Goal: Task Accomplishment & Management: Use online tool/utility

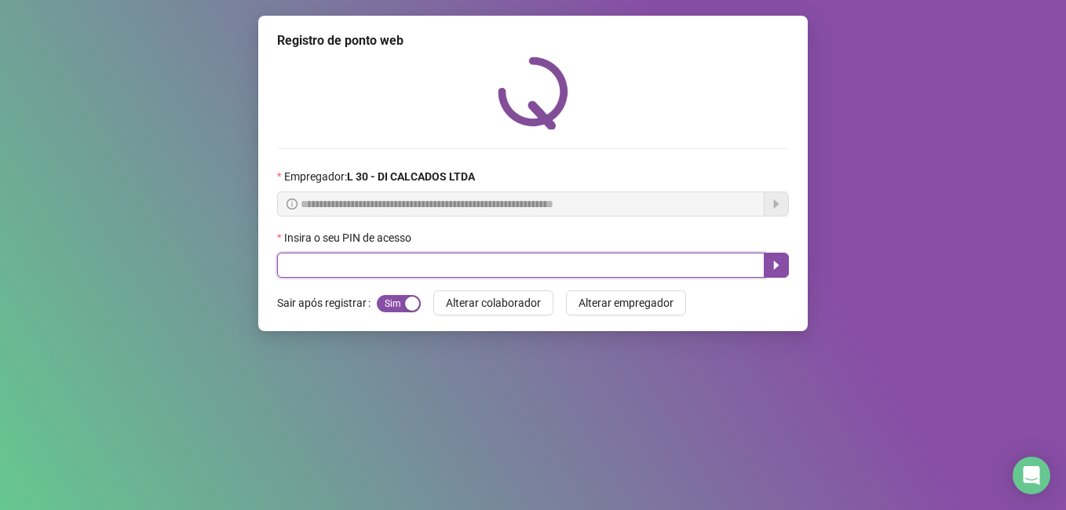
click at [382, 268] on input "text" at bounding box center [520, 265] width 487 height 25
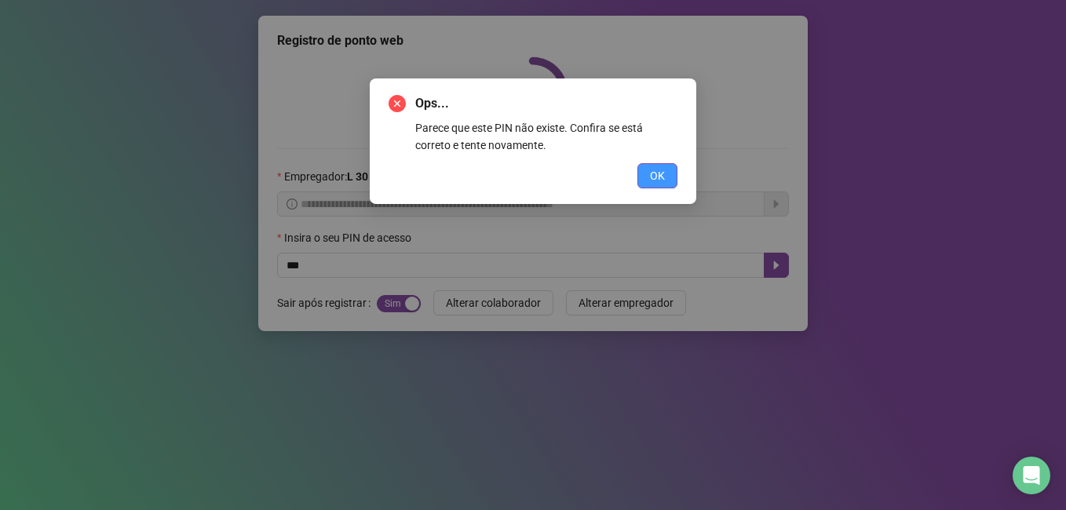
click at [664, 166] on button "OK" at bounding box center [657, 175] width 40 height 25
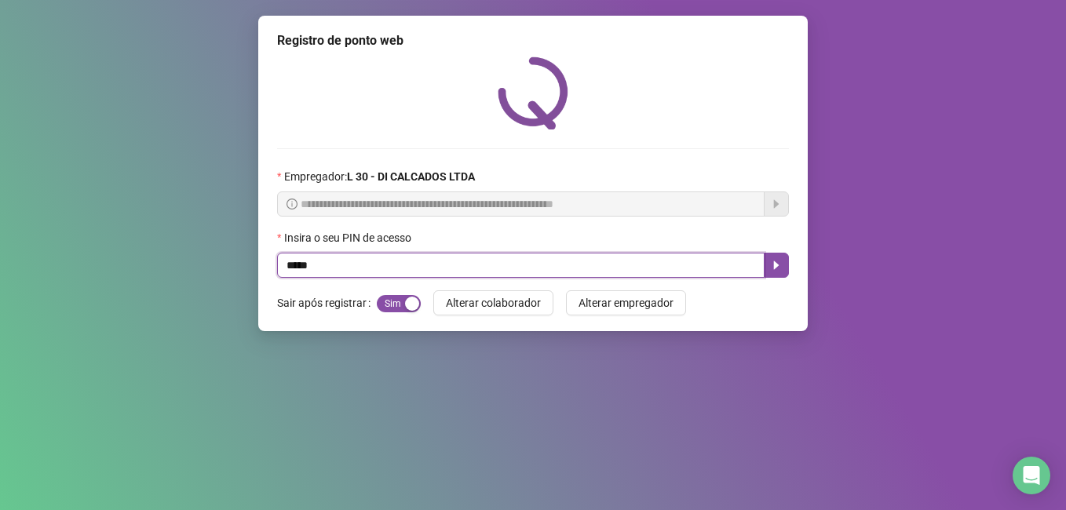
type input "*****"
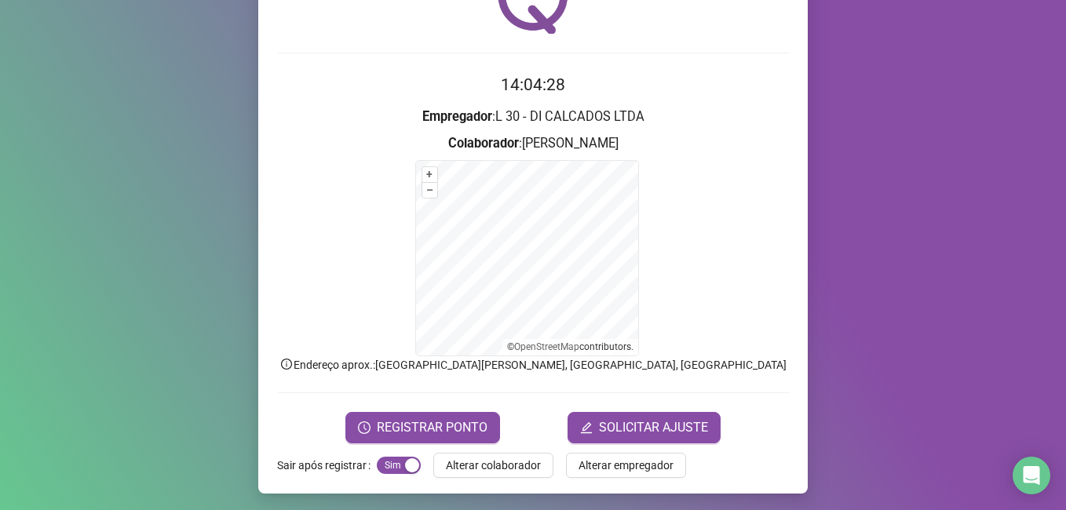
scroll to position [98, 0]
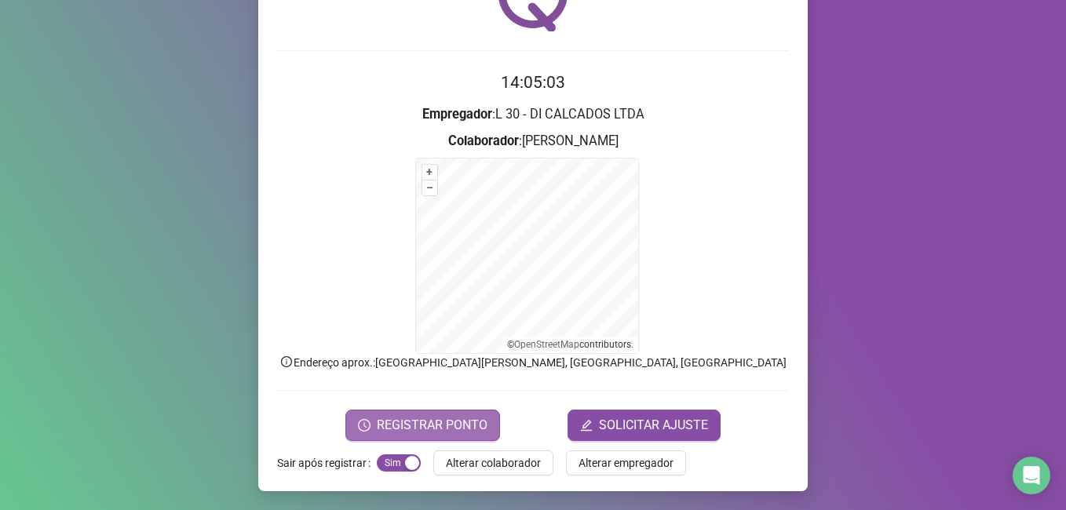
click at [399, 416] on span "REGISTRAR PONTO" at bounding box center [432, 425] width 111 height 19
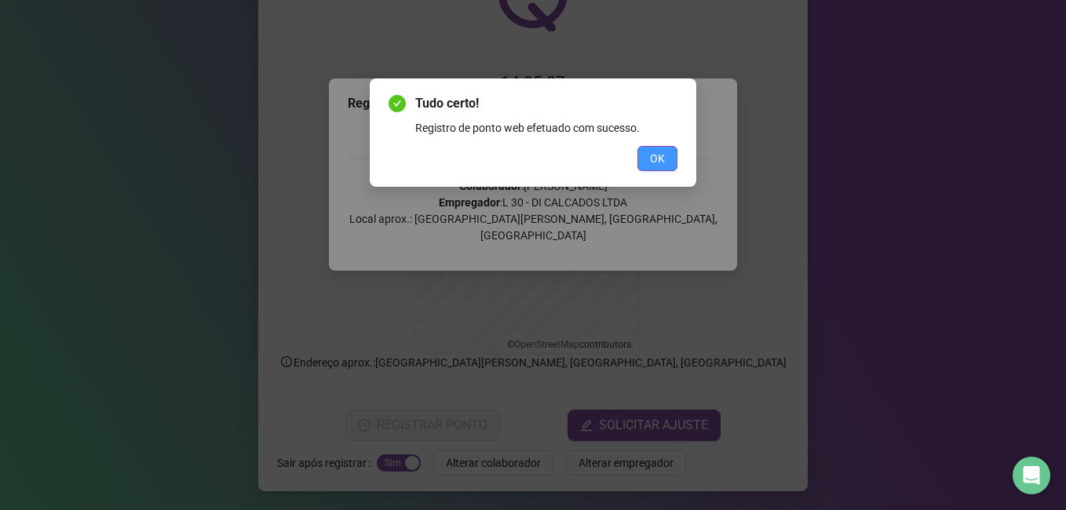
click at [659, 152] on span "OK" at bounding box center [657, 158] width 15 height 17
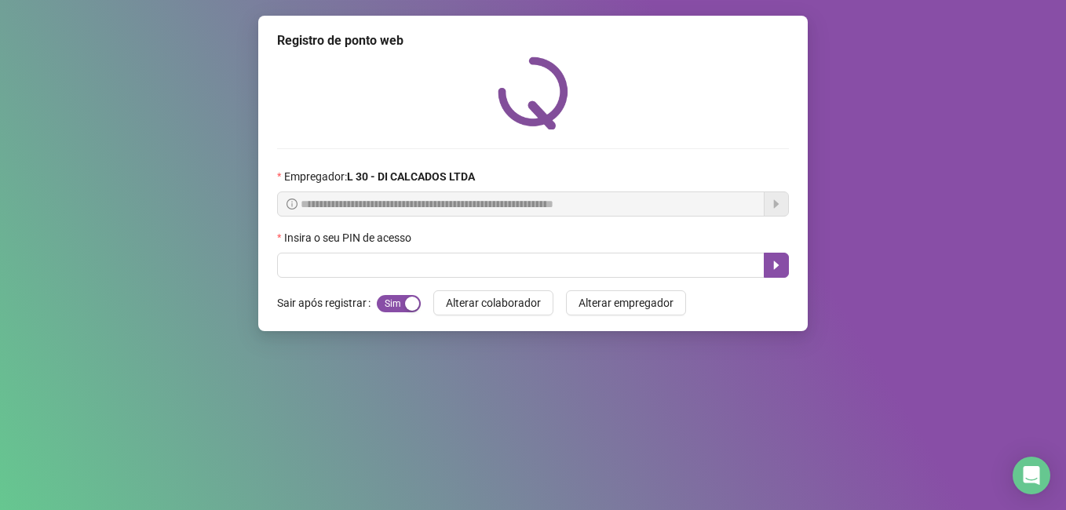
scroll to position [0, 0]
click at [285, 273] on input "text" at bounding box center [520, 265] width 487 height 25
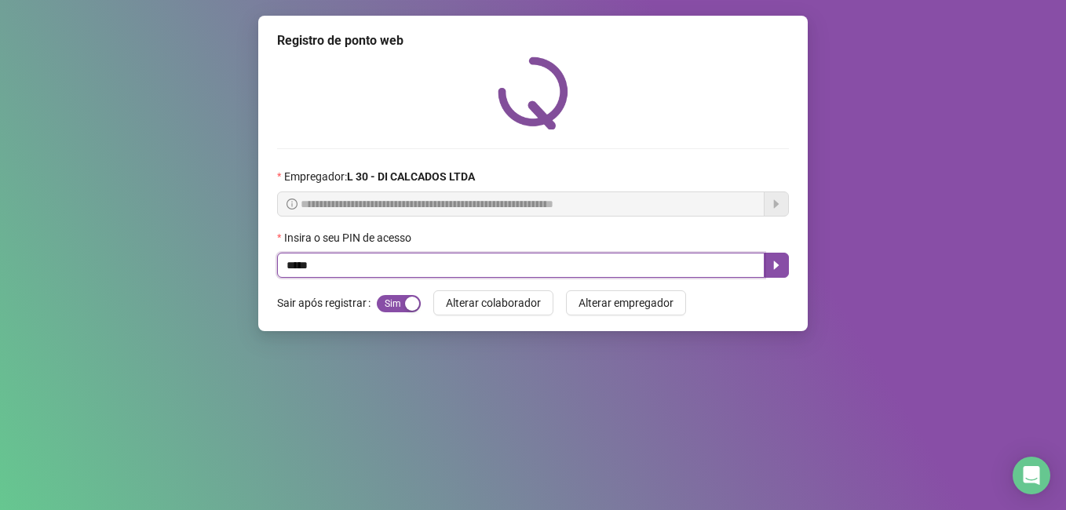
type input "*****"
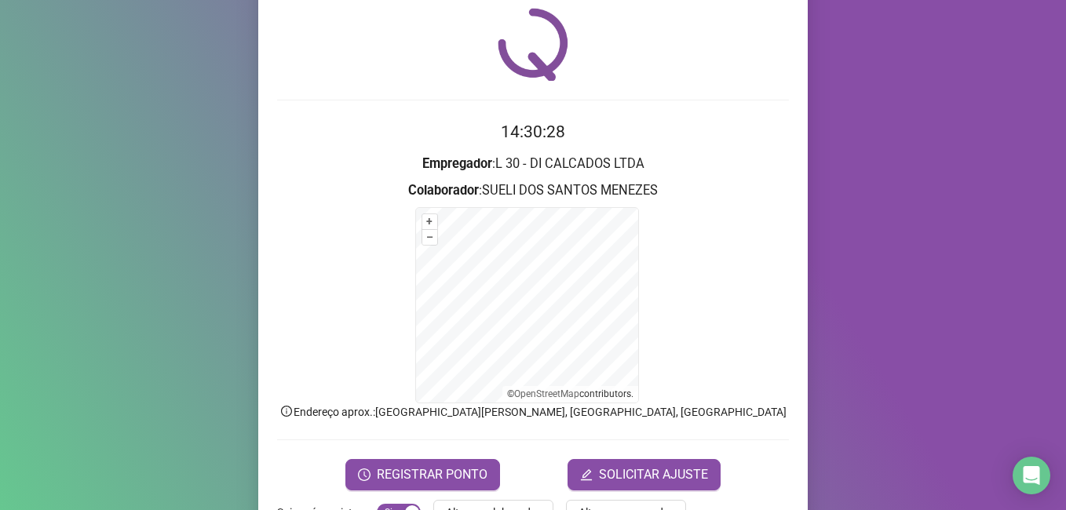
scroll to position [63, 0]
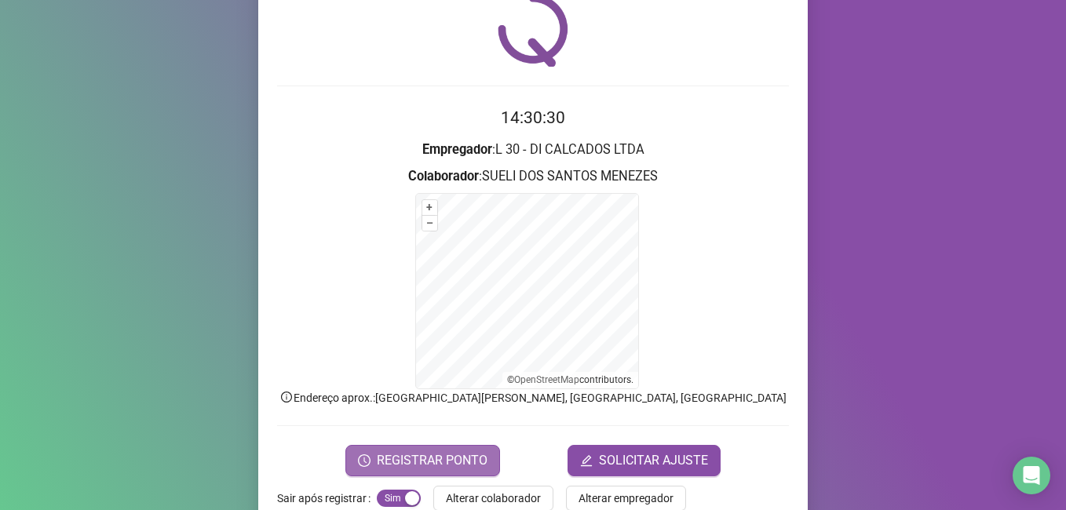
click at [400, 461] on span "REGISTRAR PONTO" at bounding box center [432, 460] width 111 height 19
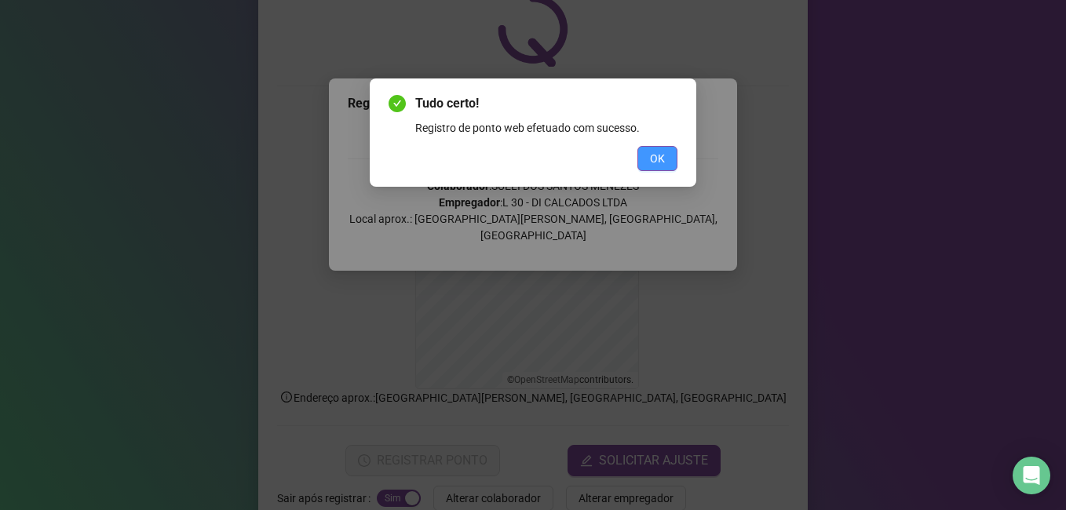
click at [657, 162] on span "OK" at bounding box center [657, 158] width 15 height 17
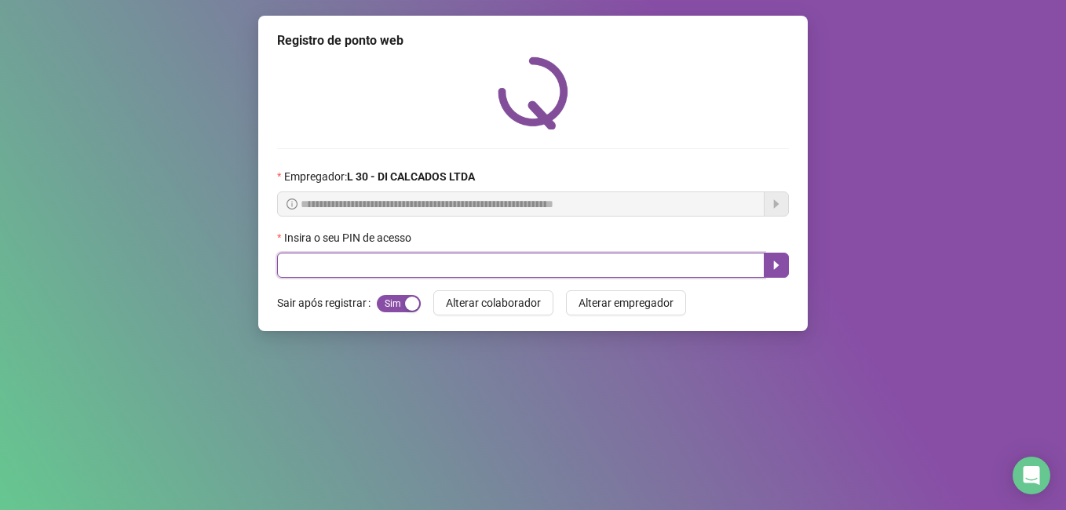
click at [381, 265] on input "text" at bounding box center [520, 265] width 487 height 25
type input "*****"
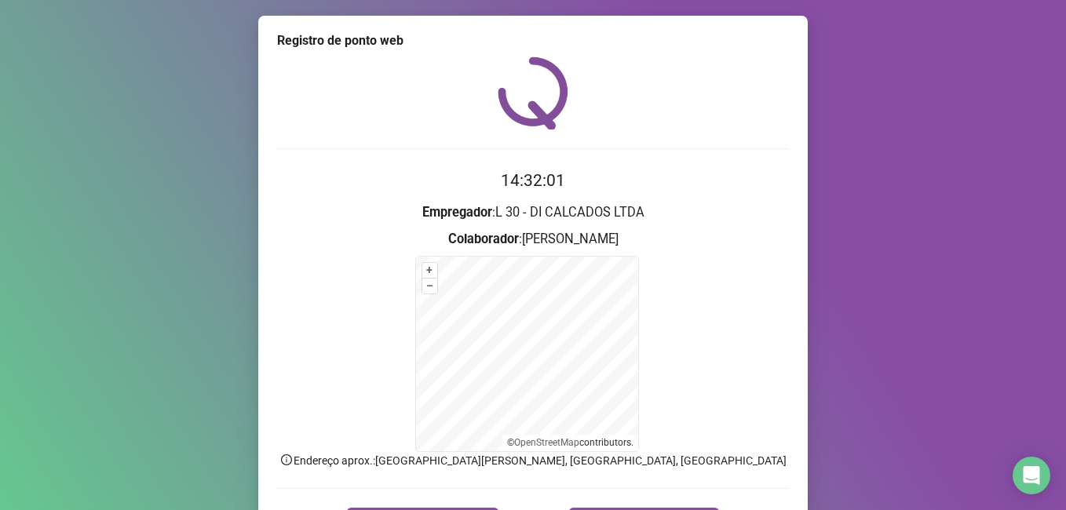
scroll to position [98, 0]
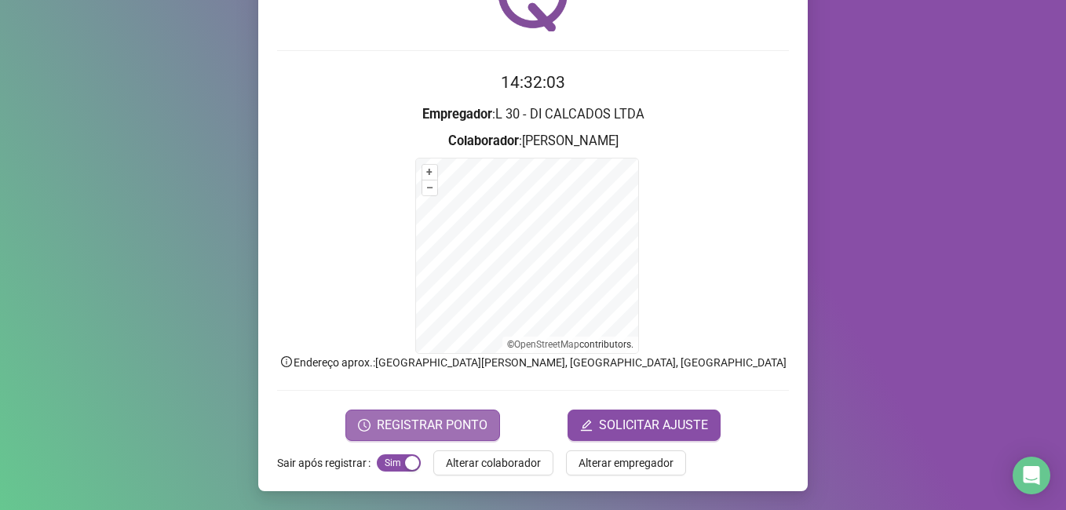
click at [368, 431] on button "REGISTRAR PONTO" at bounding box center [422, 425] width 155 height 31
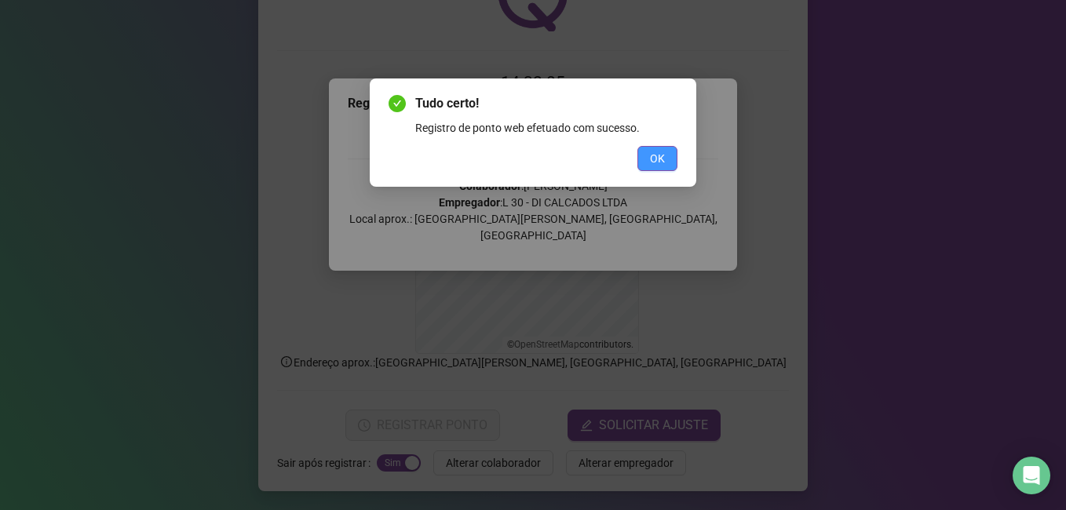
click at [644, 161] on button "OK" at bounding box center [657, 158] width 40 height 25
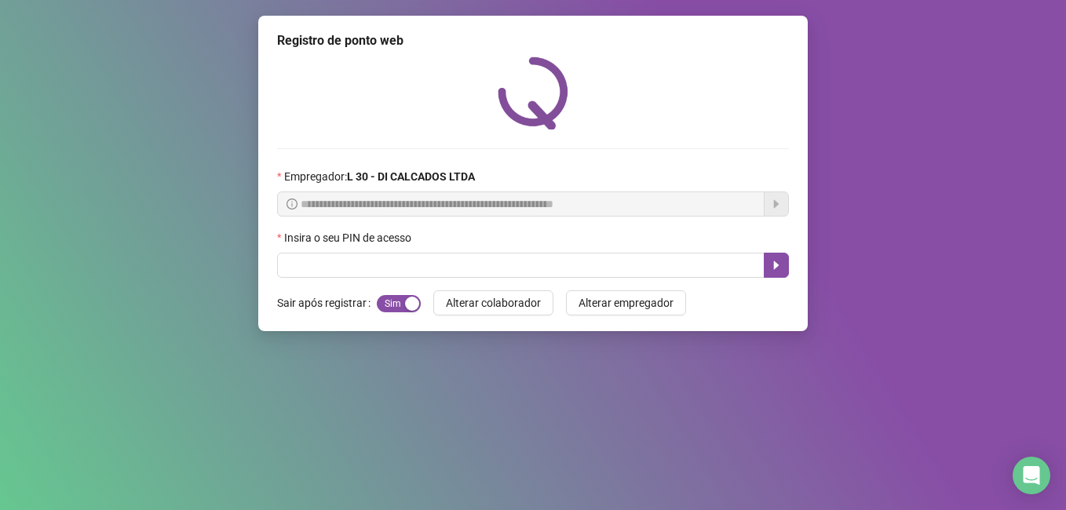
scroll to position [0, 0]
